Goal: Find specific page/section: Find specific page/section

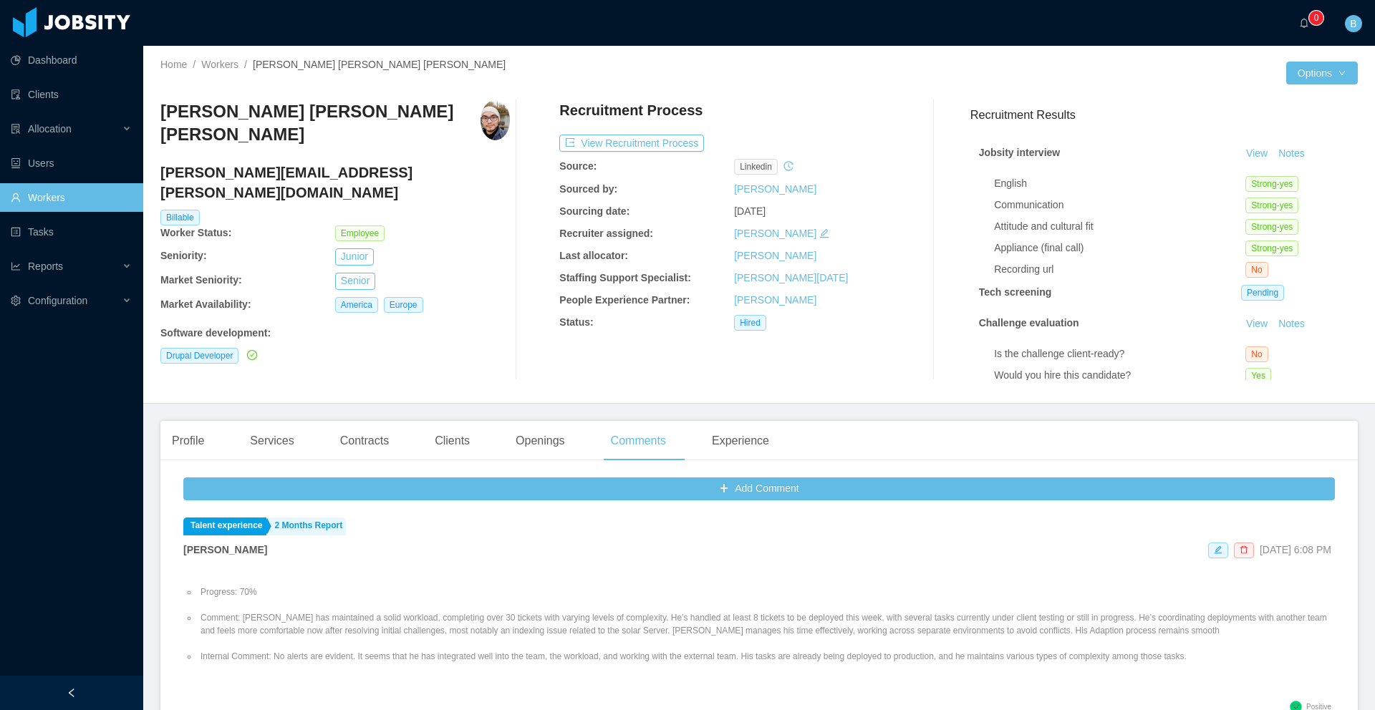
click at [67, 195] on link "Workers" at bounding box center [71, 197] width 121 height 29
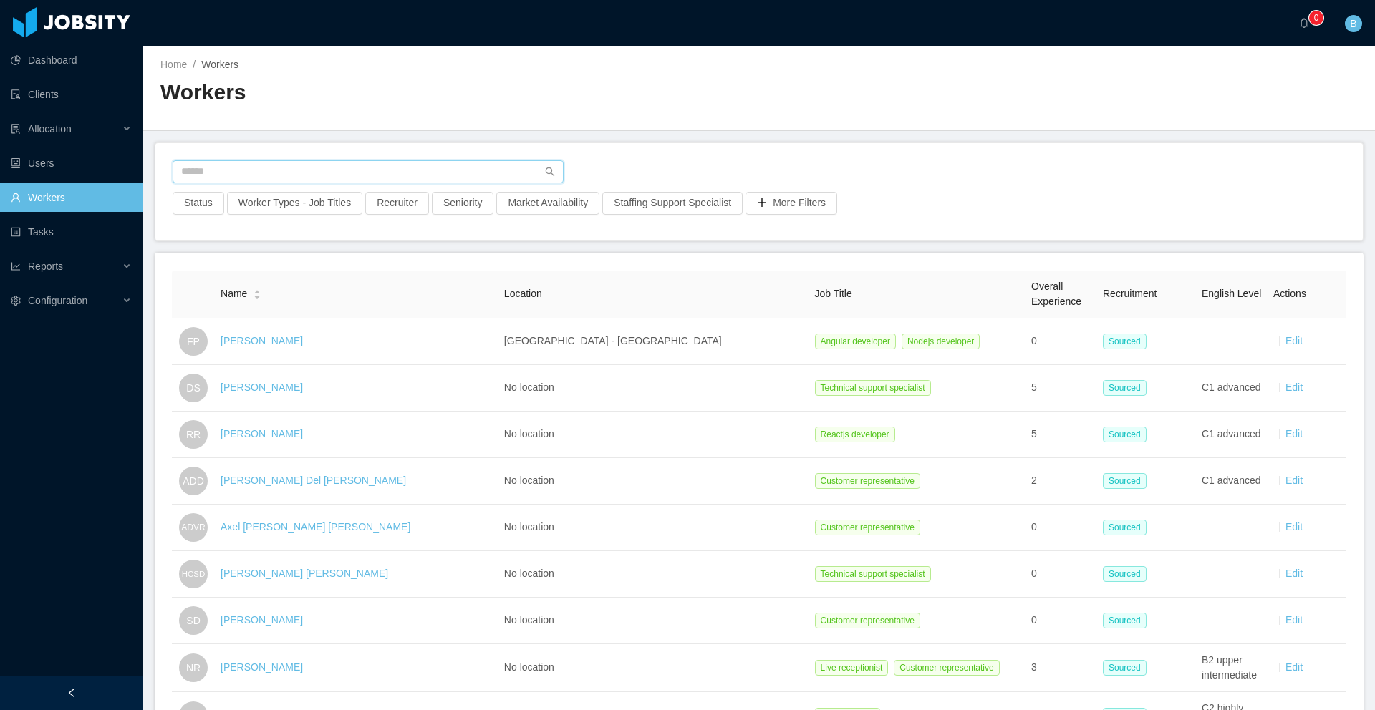
click at [349, 175] on input "text" at bounding box center [368, 171] width 391 height 23
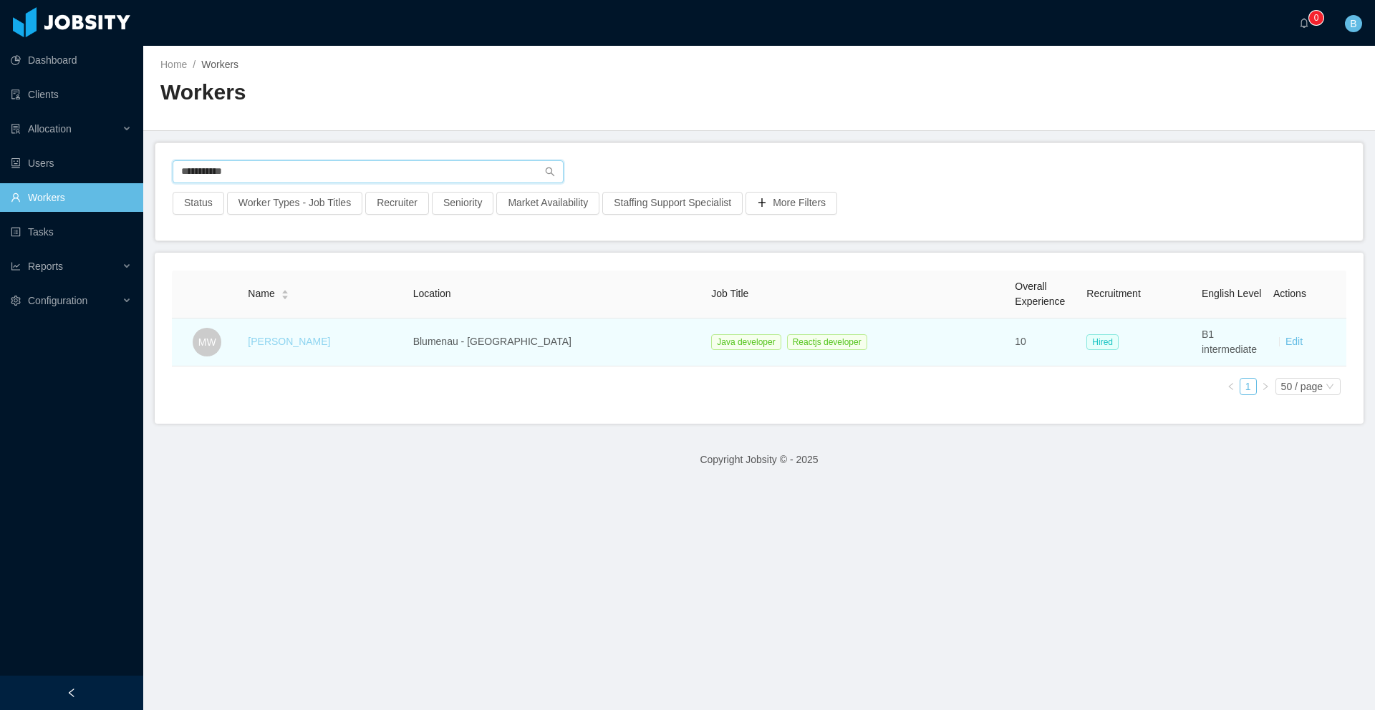
type input "**********"
click at [307, 342] on link "[PERSON_NAME]" at bounding box center [289, 341] width 82 height 11
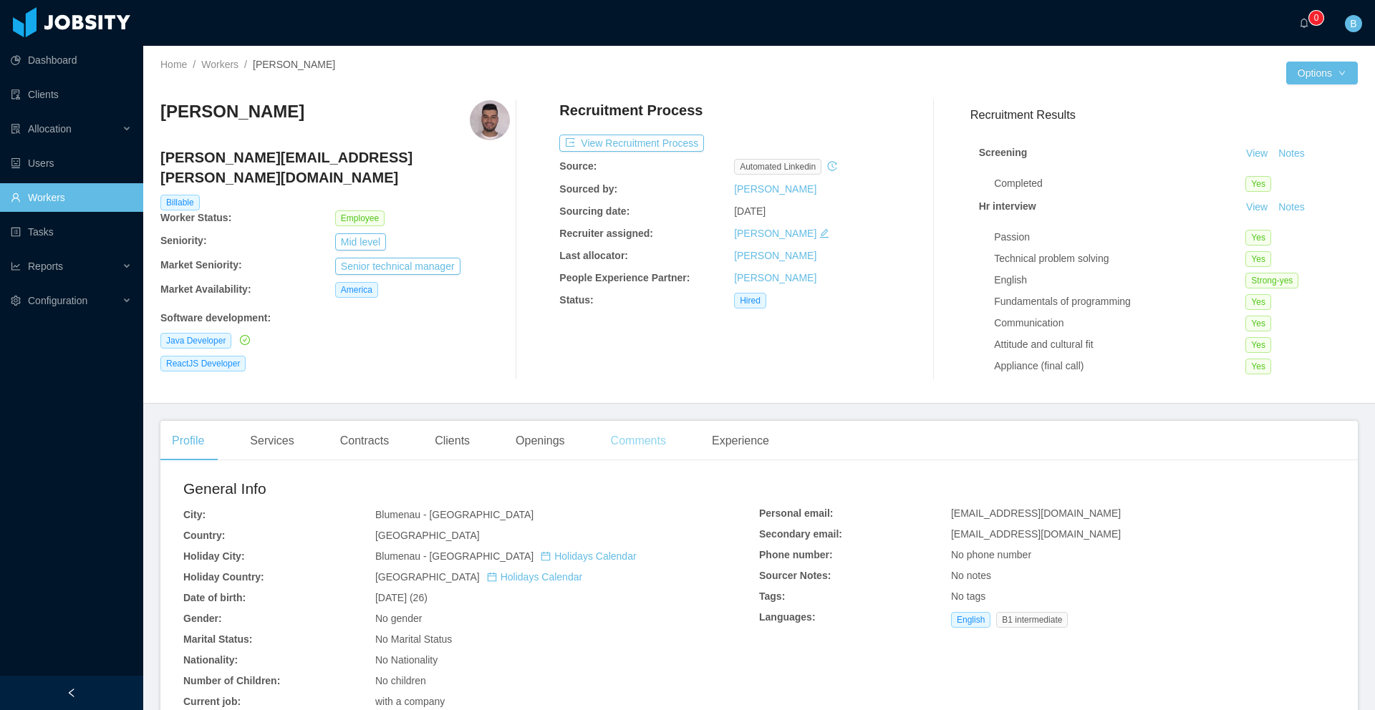
click at [649, 442] on div "Comments" at bounding box center [638, 441] width 78 height 40
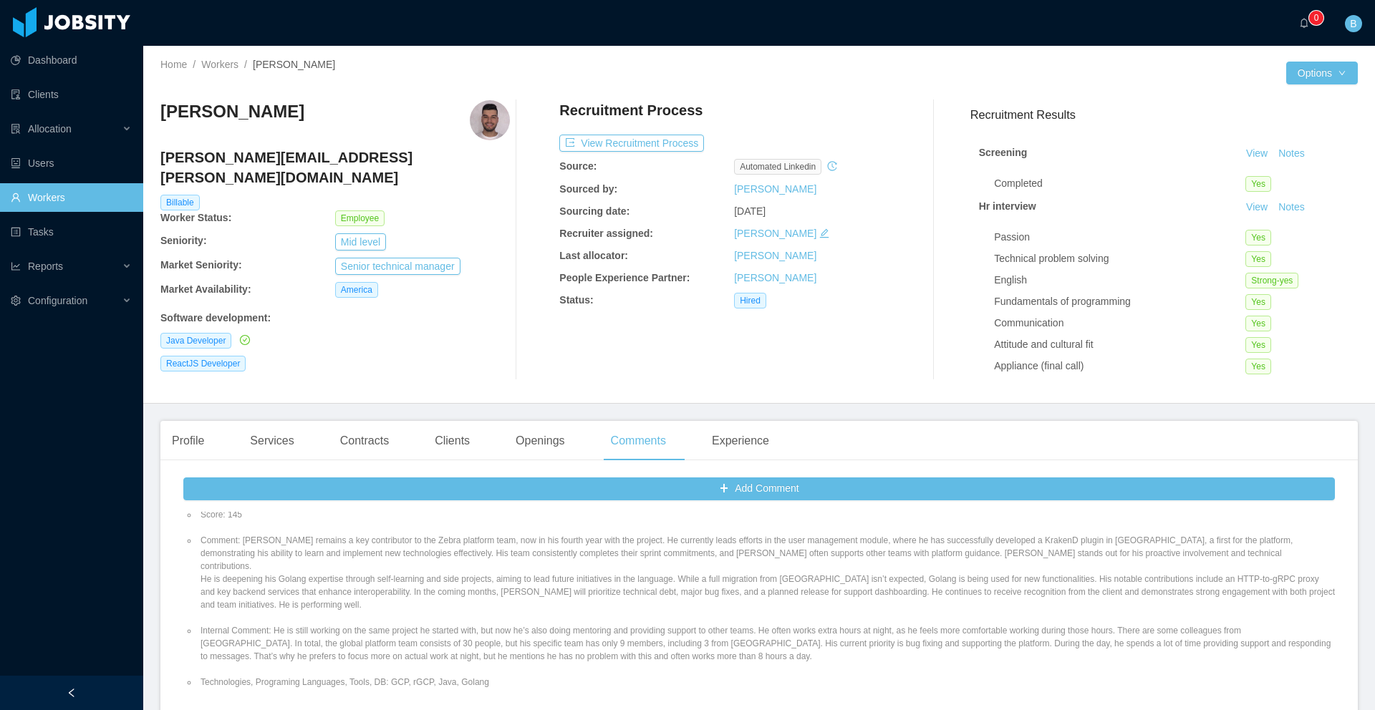
scroll to position [241, 0]
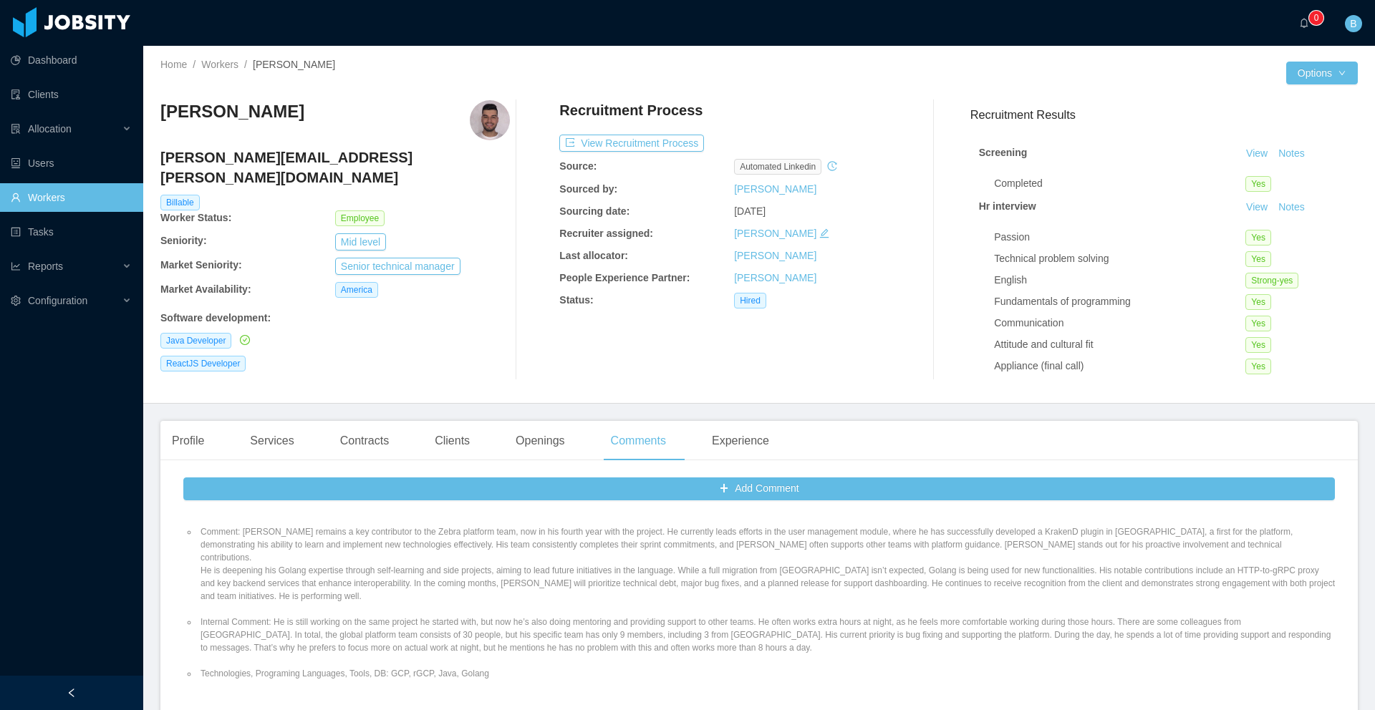
click at [59, 198] on link "Workers" at bounding box center [71, 197] width 121 height 29
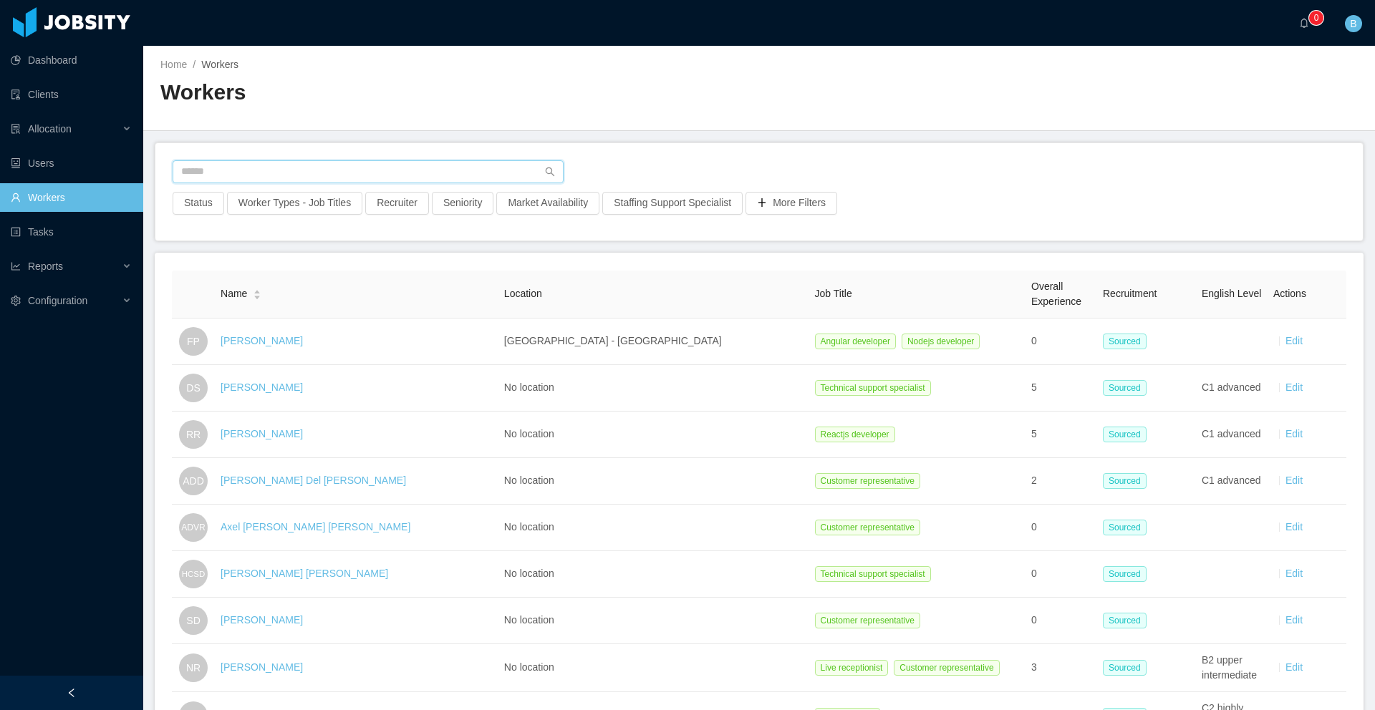
click at [296, 167] on input "text" at bounding box center [368, 171] width 391 height 23
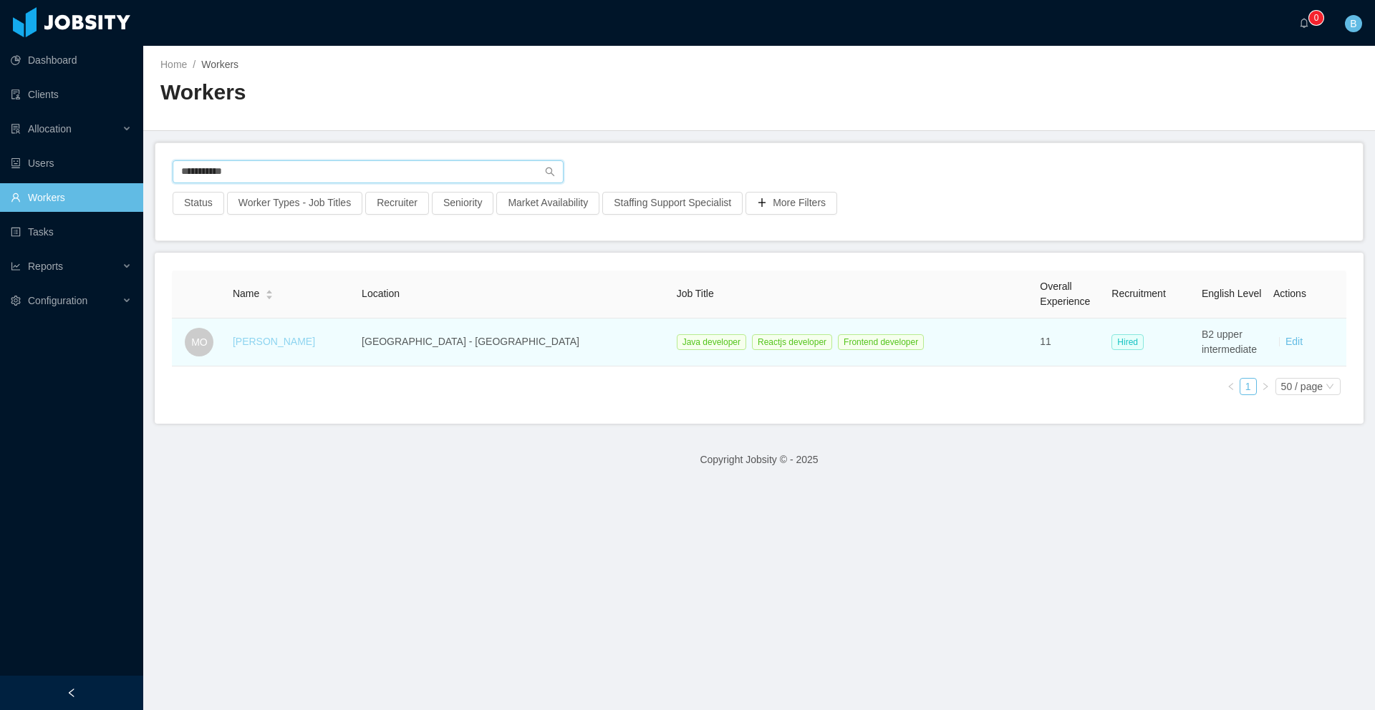
type input "**********"
click at [263, 342] on link "[PERSON_NAME]" at bounding box center [274, 341] width 82 height 11
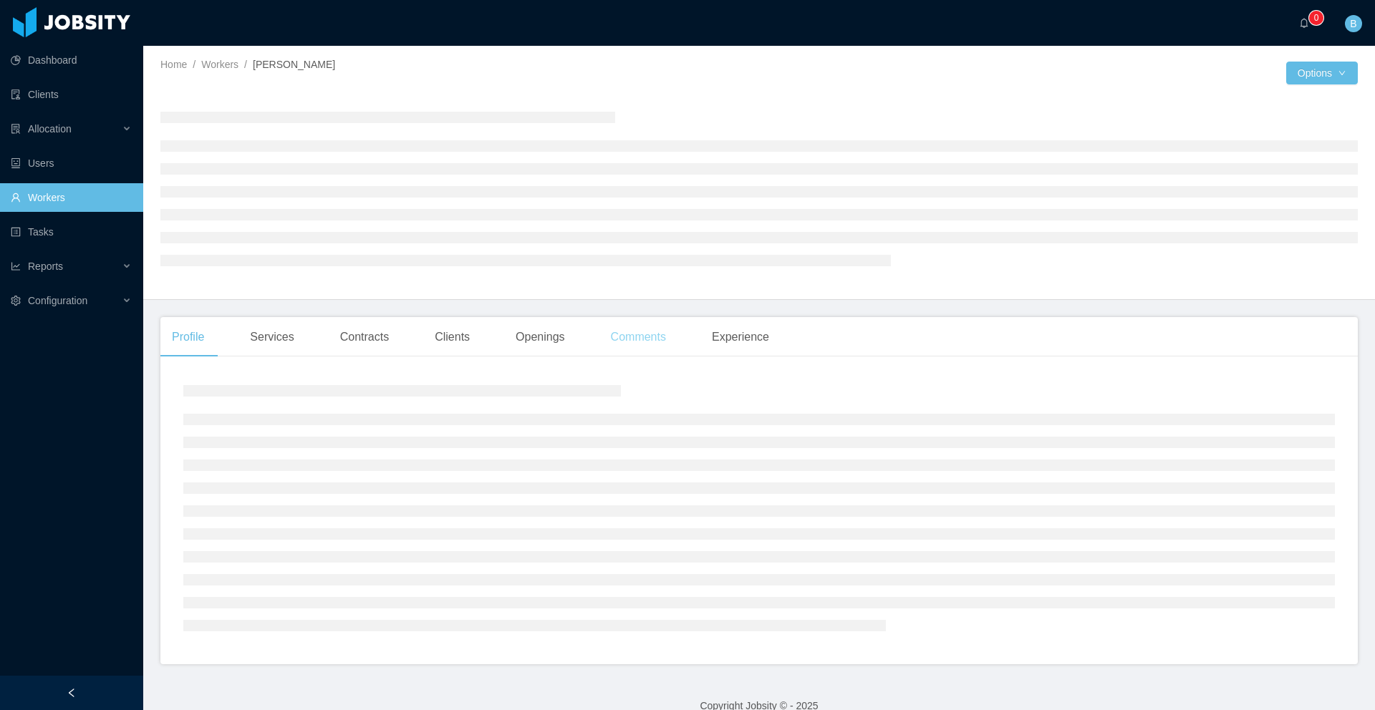
click at [654, 344] on main "Home / Workers / [PERSON_NAME] / Options Profile Services Contracts Clients Ope…" at bounding box center [758, 378] width 1231 height 664
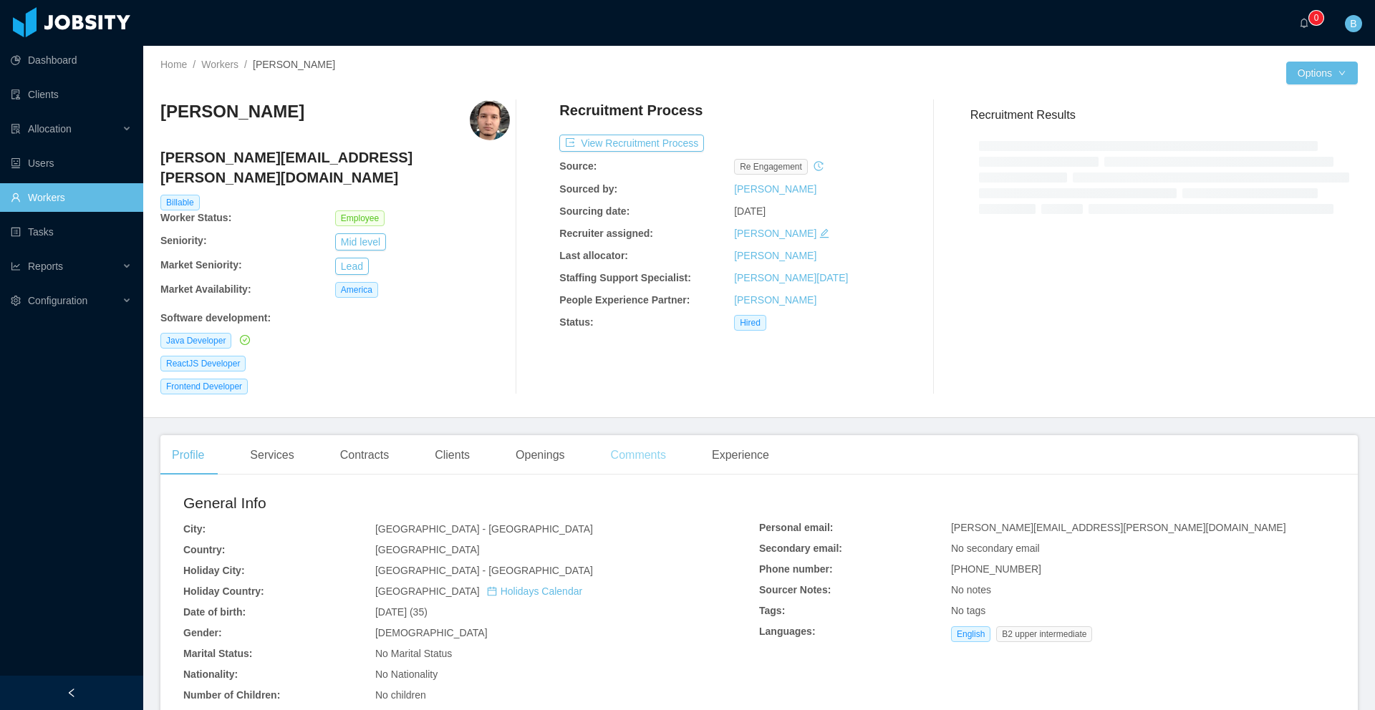
click at [632, 439] on div "Comments" at bounding box center [638, 455] width 78 height 40
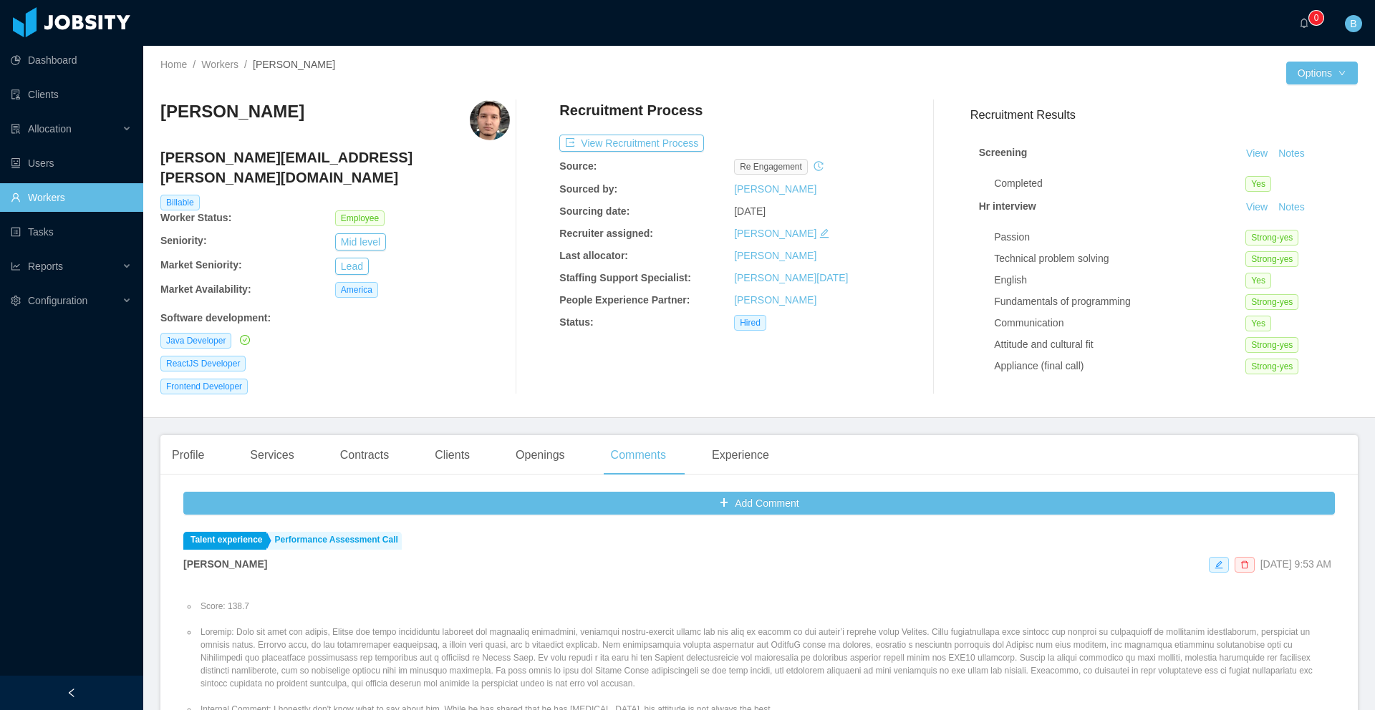
scroll to position [303, 0]
